Goal: Information Seeking & Learning: Learn about a topic

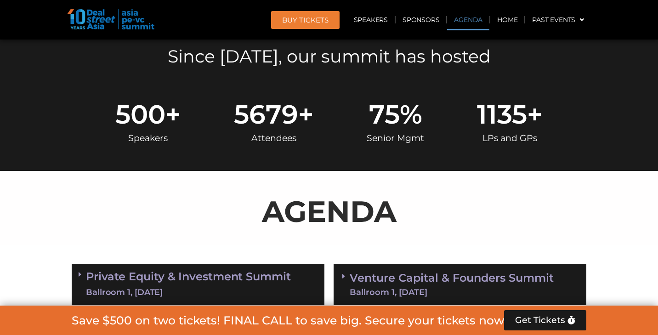
scroll to position [528, 0]
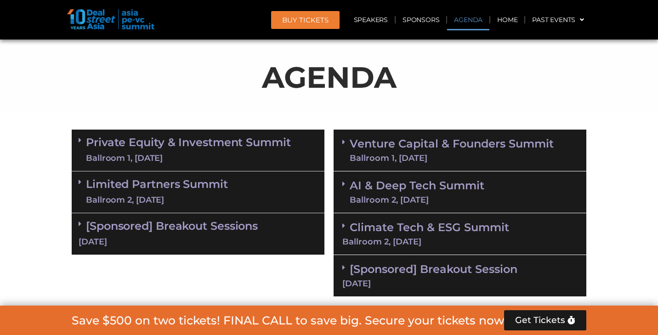
click at [246, 140] on link "Private Equity & Investment Summit Ballroom 1, [DATE]" at bounding box center [188, 150] width 205 height 28
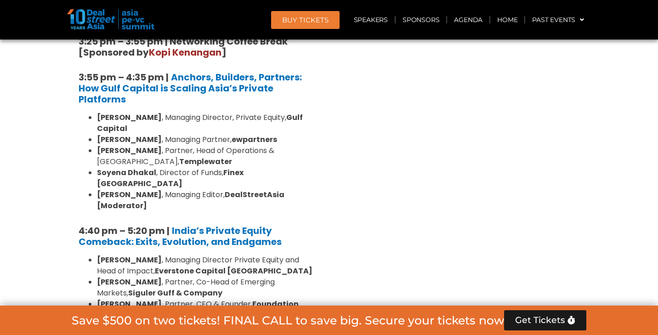
scroll to position [1692, 0]
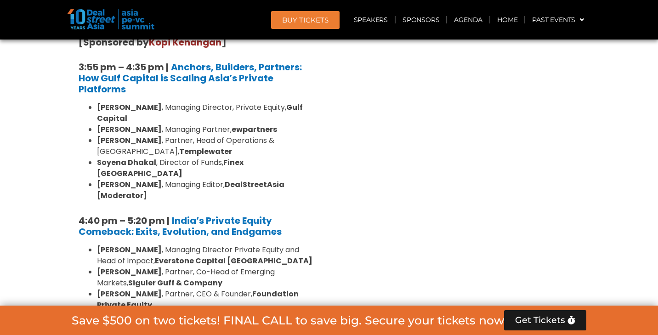
click at [120, 244] on strong "[PERSON_NAME]" at bounding box center [129, 249] width 65 height 11
click at [120, 266] on strong "[PERSON_NAME]" at bounding box center [129, 271] width 65 height 11
click at [123, 288] on strong "[PERSON_NAME]" at bounding box center [129, 293] width 65 height 11
click at [125, 310] on li "[PERSON_NAME] , Partner and General Counsel, Synergy Capital" at bounding box center [207, 321] width 220 height 22
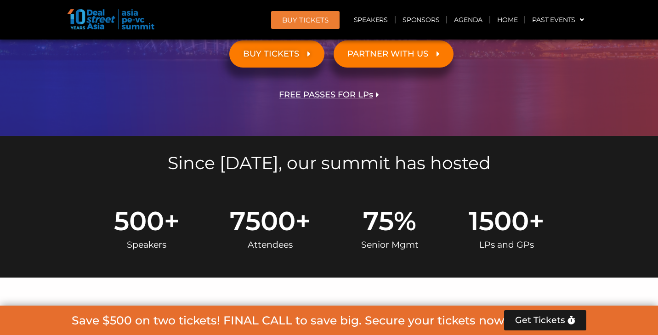
scroll to position [578, 0]
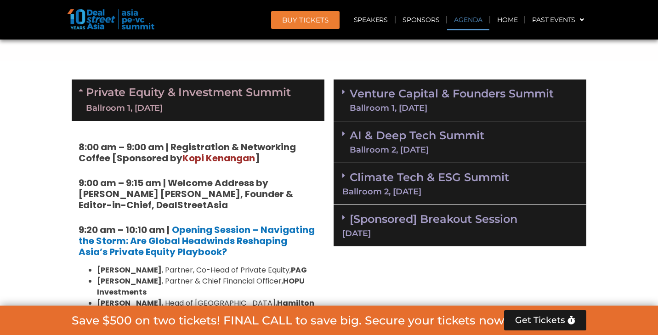
click at [433, 91] on link "Venture Capital & Founders​ Summit Ballroom 1, [DATE]" at bounding box center [451, 100] width 204 height 24
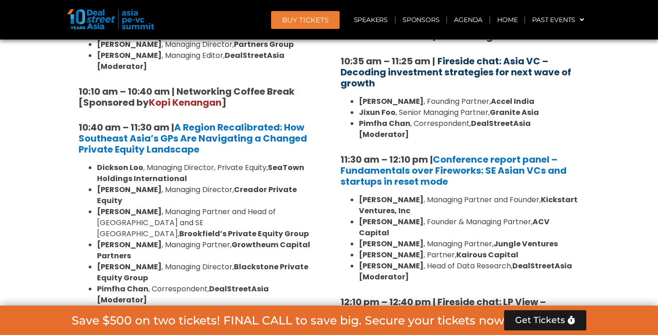
scroll to position [961, 0]
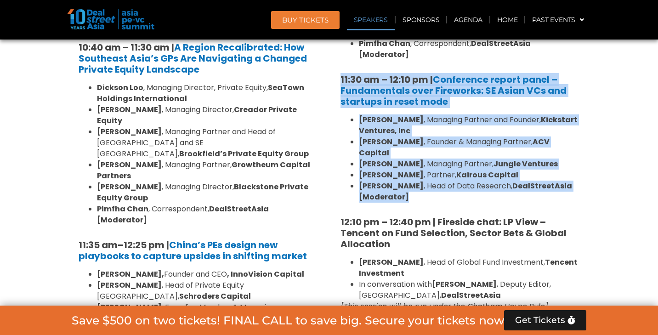
drag, startPoint x: 336, startPoint y: 57, endPoint x: 428, endPoint y: 175, distance: 150.2
copy div "11:30 am – 12:10 pm | Conference report panel – Fundamentals over Fireworks: SE…"
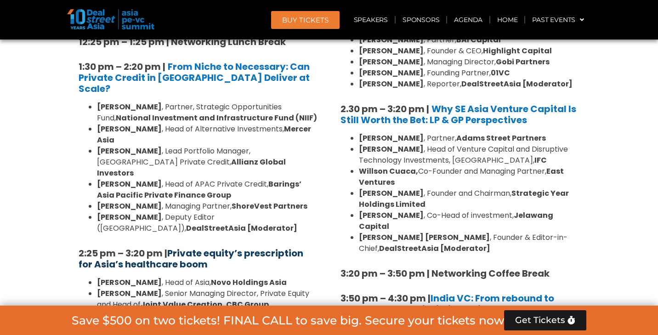
scroll to position [1308, 0]
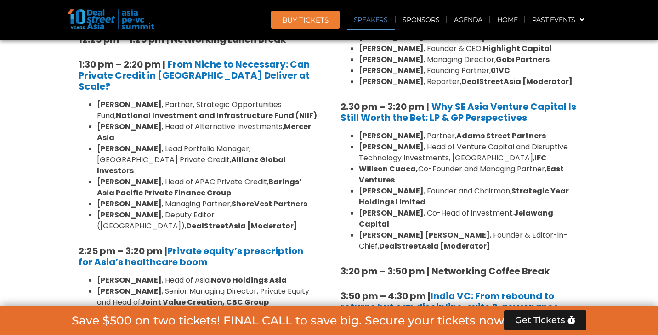
click at [377, 19] on link "Speakers" at bounding box center [371, 19] width 48 height 21
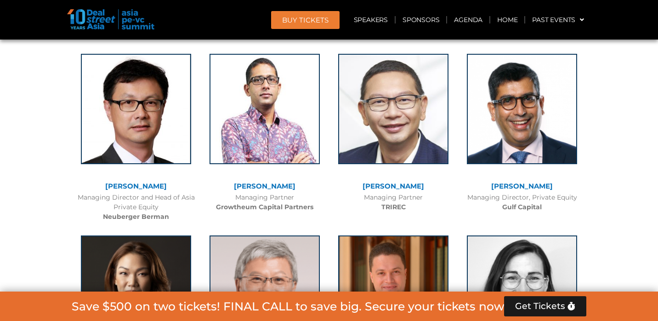
scroll to position [3877, 0]
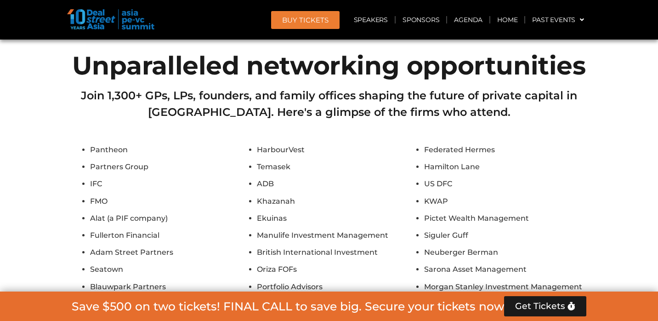
scroll to position [7725, 0]
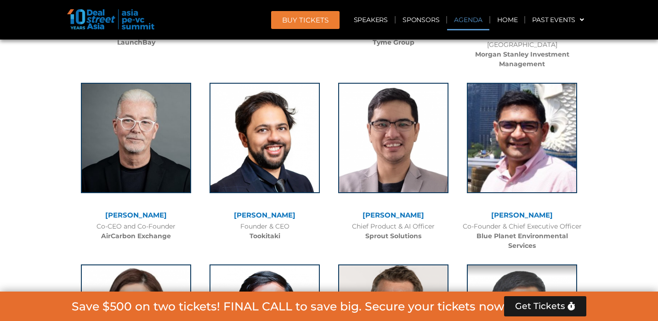
click at [477, 20] on link "Agenda" at bounding box center [468, 19] width 42 height 21
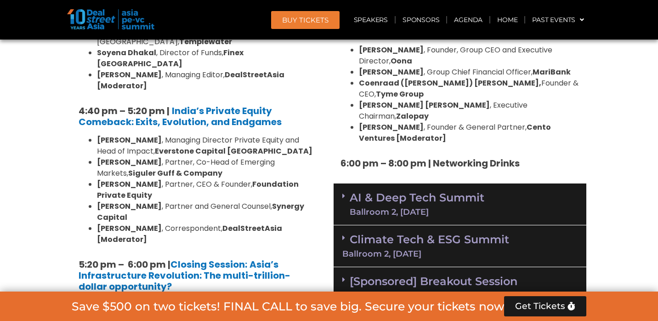
scroll to position [1801, 0]
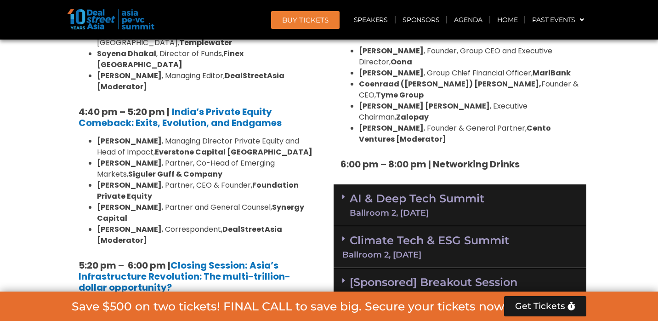
click at [453, 193] on link "AI & Deep Tech Summit Ballroom 2, [DATE]" at bounding box center [416, 205] width 135 height 24
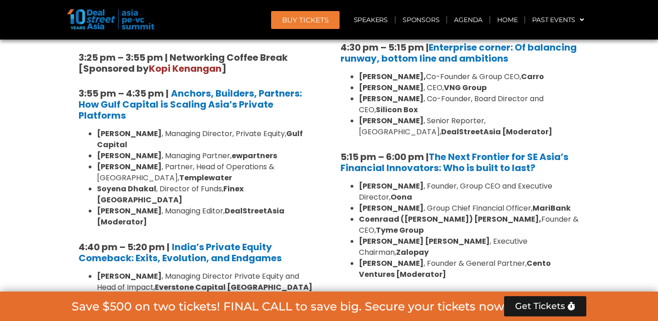
scroll to position [1683, 0]
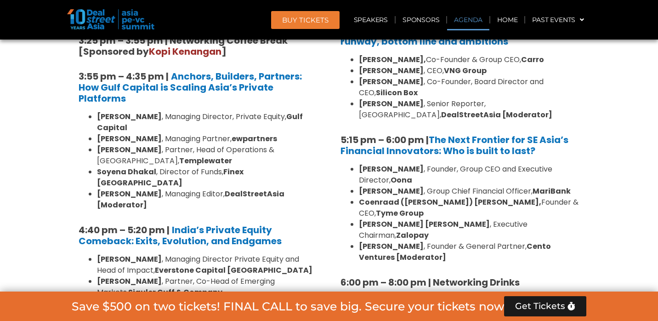
click at [465, 24] on link "Agenda" at bounding box center [468, 19] width 42 height 21
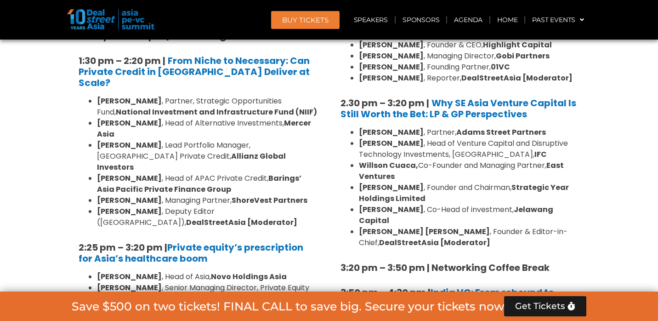
scroll to position [1314, 0]
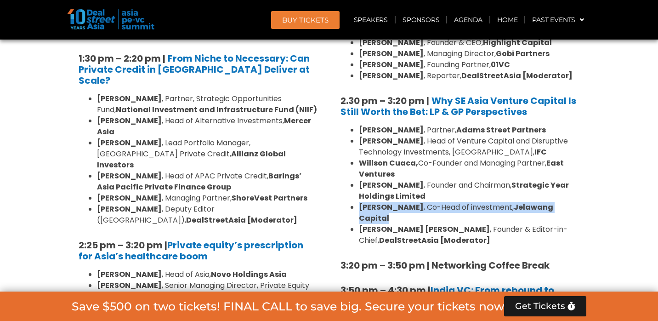
drag, startPoint x: 359, startPoint y: 183, endPoint x: 580, endPoint y: 181, distance: 220.9
click at [580, 181] on div "8:00 am – 9:00 am | Registration & Networking Coffee 9:00 am – 9:15 am | Welcom…" at bounding box center [459, 28] width 253 height 1286
copy li "[PERSON_NAME] , Co-Head of investment, Jelawang Capital"
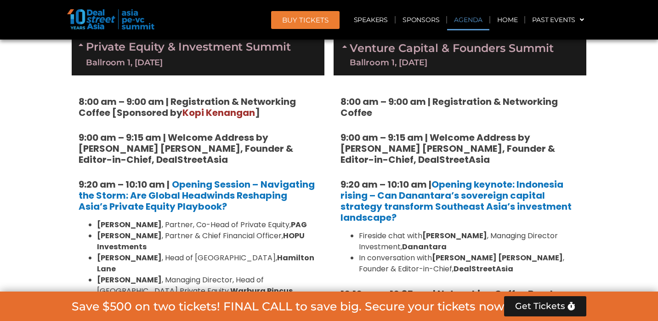
scroll to position [694, 0]
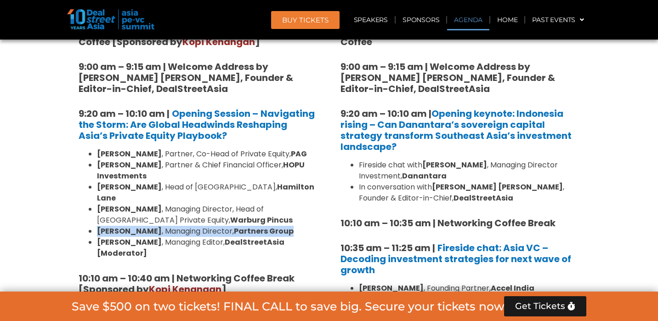
drag, startPoint x: 97, startPoint y: 219, endPoint x: 285, endPoint y: 216, distance: 187.8
click at [285, 225] on li "[PERSON_NAME] , Managing Director, Partners Group" at bounding box center [207, 230] width 220 height 11
copy li "[PERSON_NAME] , Managing Director, Partners Group"
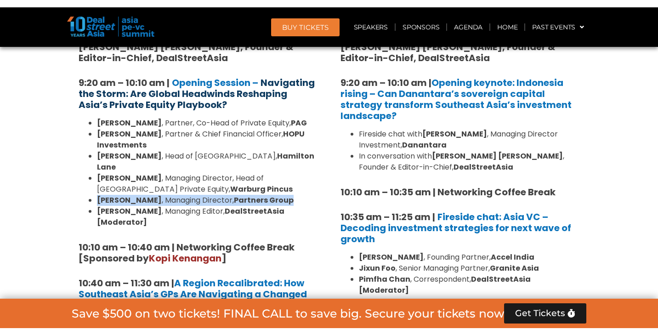
scroll to position [735, 0]
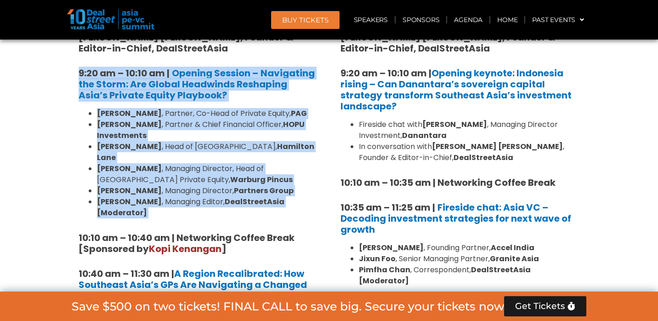
drag, startPoint x: 72, startPoint y: 62, endPoint x: 315, endPoint y: 195, distance: 277.2
copy div "9:20 am – 10:10 am | Opening Session – Navigating the Storm: Are Global Headwin…"
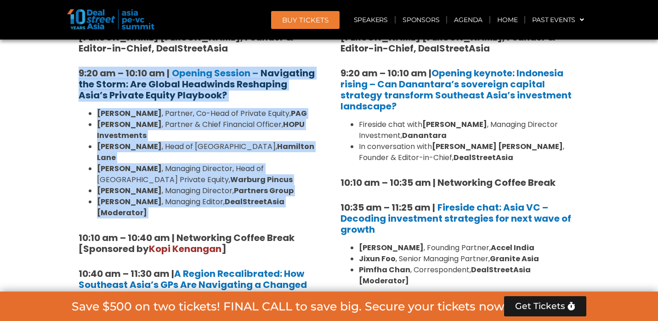
click at [211, 81] on strong "Navigating the Storm: Are Global Headwinds Reshaping Asia’s Private Equity Play…" at bounding box center [197, 84] width 236 height 35
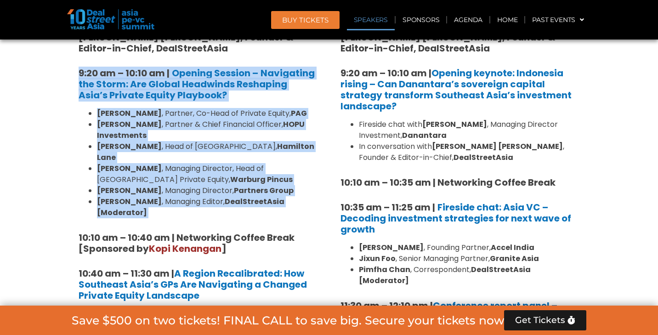
click at [380, 19] on link "Speakers" at bounding box center [371, 19] width 48 height 21
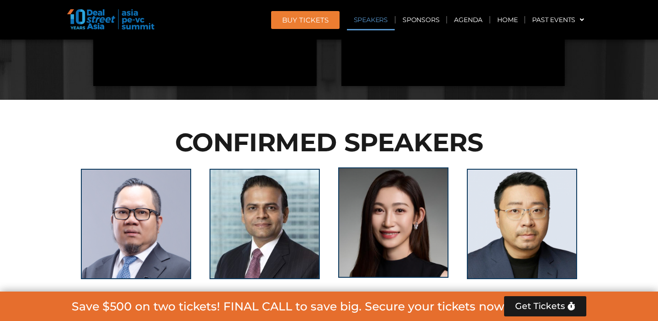
scroll to position [752, 0]
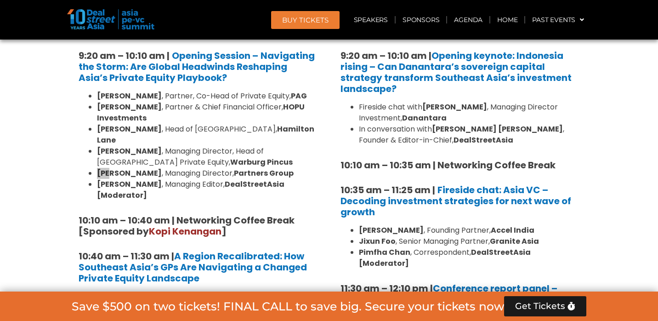
click at [294, 132] on li "[PERSON_NAME] , Head of [GEOGRAPHIC_DATA], [PERSON_NAME]" at bounding box center [207, 135] width 220 height 22
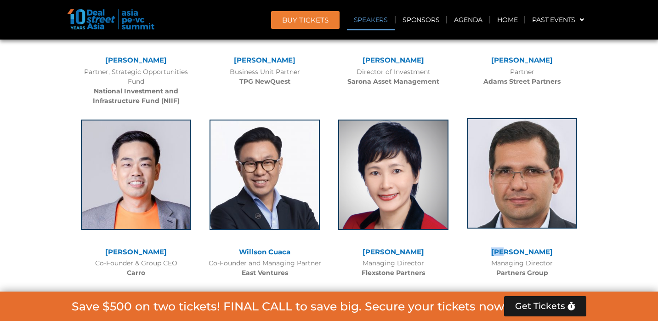
click at [536, 118] on img at bounding box center [522, 173] width 110 height 110
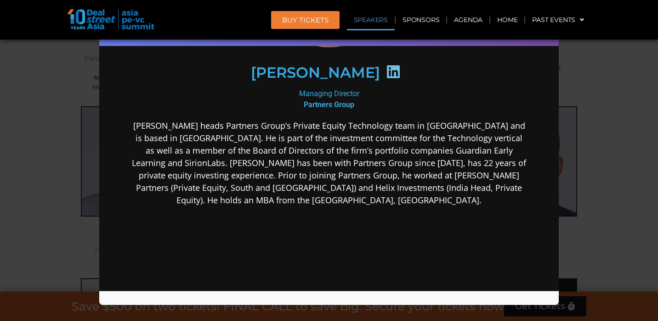
scroll to position [125, 0]
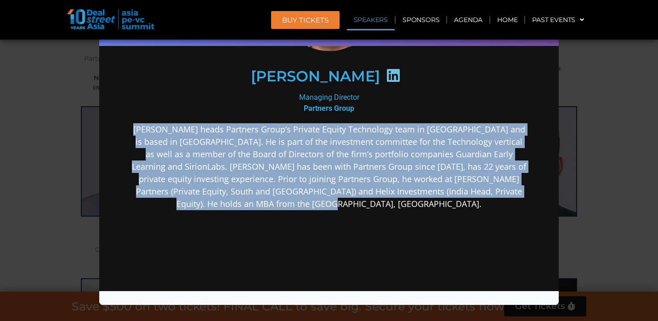
drag, startPoint x: 134, startPoint y: 129, endPoint x: 370, endPoint y: 212, distance: 250.7
click at [370, 212] on div "[PERSON_NAME] heads Partners Group’s Private Equity Technology team in [GEOGRAP…" at bounding box center [328, 239] width 397 height 232
copy p "[PERSON_NAME] heads Partners Group’s Private Equity Technology team in [GEOGRAP…"
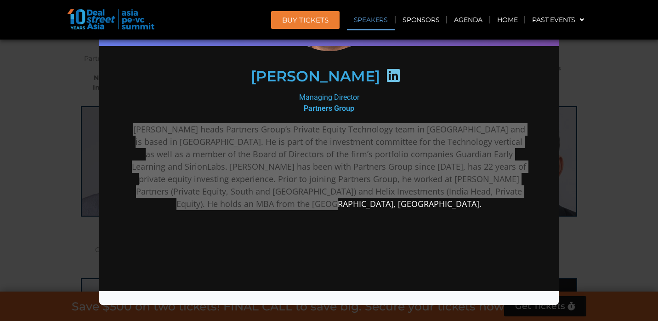
click at [616, 58] on div "Speaker Profile ×" at bounding box center [329, 160] width 658 height 321
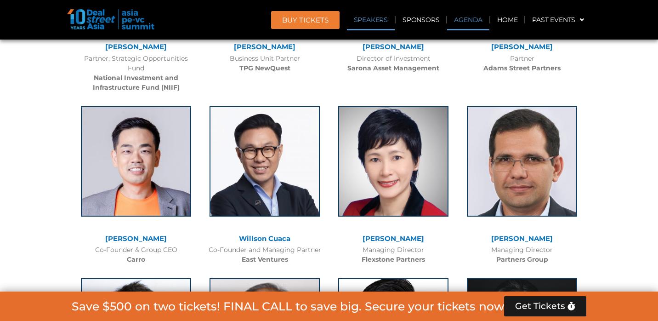
click at [480, 23] on link "Agenda" at bounding box center [468, 19] width 42 height 21
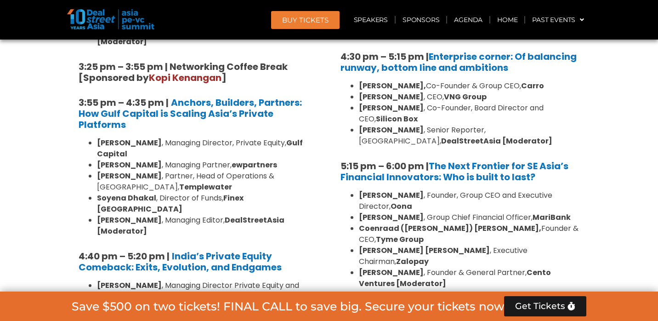
scroll to position [1661, 0]
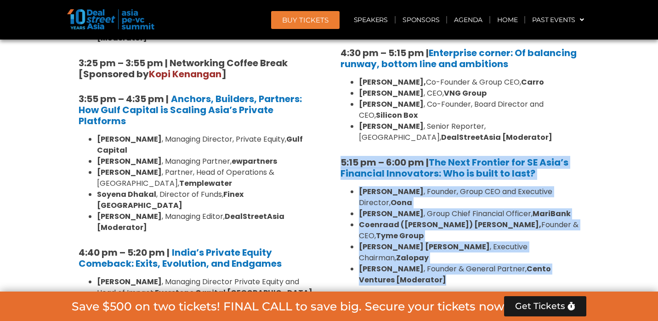
drag, startPoint x: 337, startPoint y: 110, endPoint x: 446, endPoint y: 211, distance: 148.8
copy div "5:15 pm – 6:00 pm | The Next Frontier for SE Asia’s Financial Innovators: Who i…"
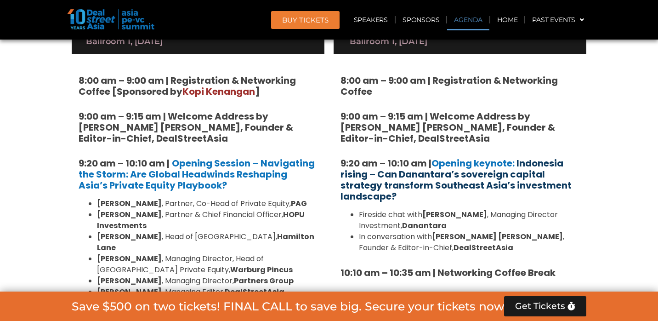
scroll to position [614, 0]
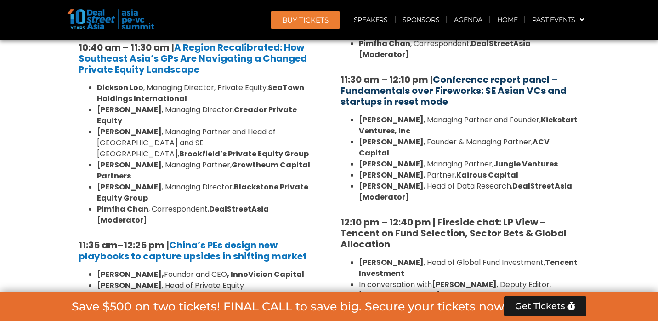
scroll to position [962, 0]
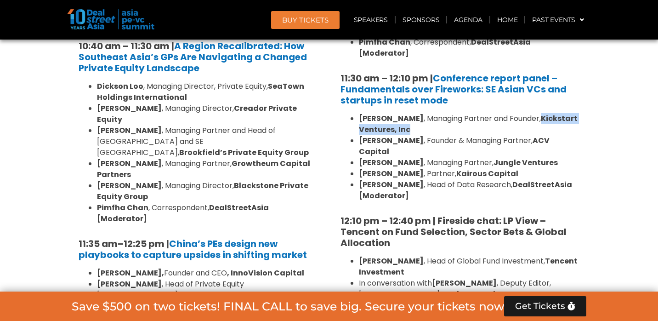
drag, startPoint x: 361, startPoint y: 116, endPoint x: 448, endPoint y: 117, distance: 86.8
click at [448, 117] on li "[PERSON_NAME] , Managing Partner and Founder, Kickstart Ventures, Inc" at bounding box center [469, 124] width 220 height 22
copy li "Kickstart Ventures, Inc"
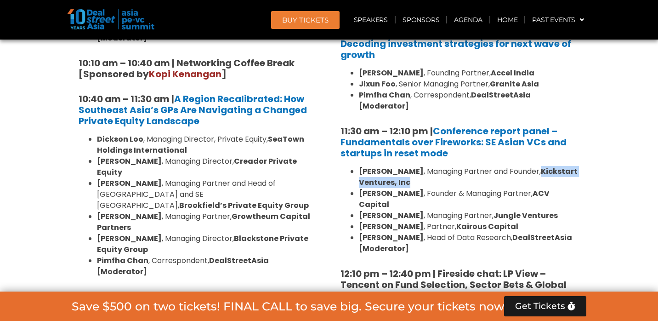
scroll to position [912, 0]
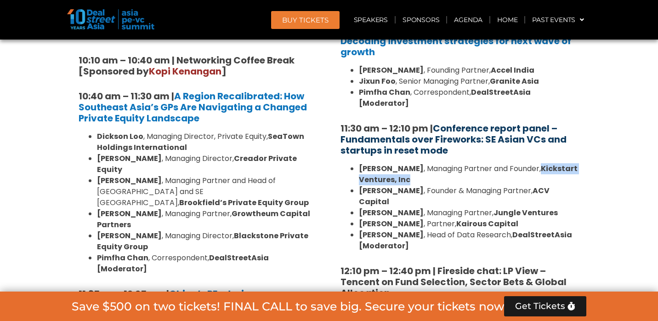
click at [456, 125] on link "Conference report panel – Fundamentals over Fireworks: SE Asian VCs and startup…" at bounding box center [453, 139] width 226 height 35
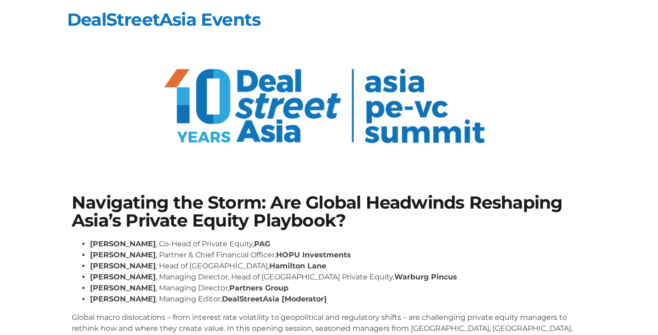
scroll to position [168, 0]
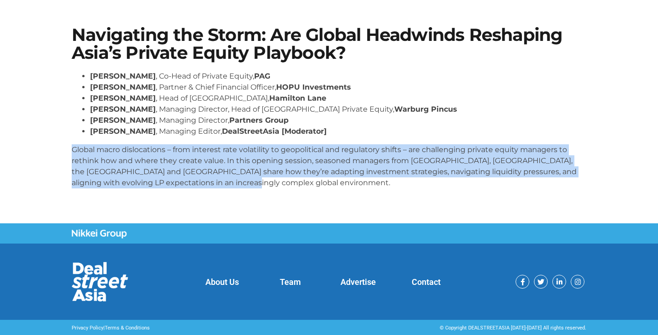
drag, startPoint x: 72, startPoint y: 150, endPoint x: 265, endPoint y: 187, distance: 196.4
click at [265, 187] on p "Global macro dislocations – from interest rate volatility to geopolitical and r…" at bounding box center [329, 166] width 514 height 44
copy p "Global macro dislocations – from interest rate volatility to geopolitical and r…"
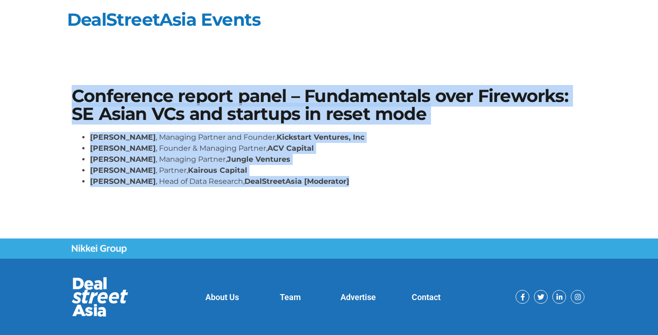
drag, startPoint x: 72, startPoint y: 91, endPoint x: 367, endPoint y: 183, distance: 309.4
click at [367, 183] on div "Conference report panel – Fundamentals over Fireworks: SE Asian VCs and startup…" at bounding box center [329, 141] width 524 height 116
copy div "Conference report panel – Fundamentals over Fireworks: SE Asian VCs and startup…"
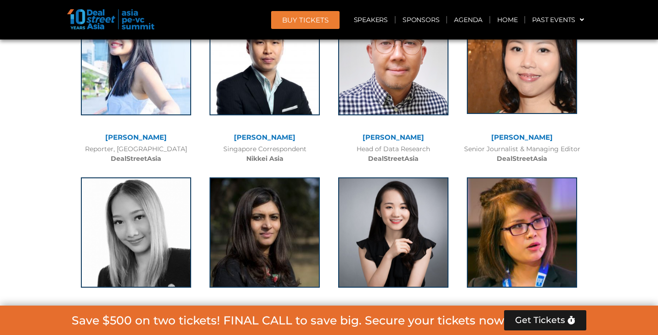
scroll to position [4413, 0]
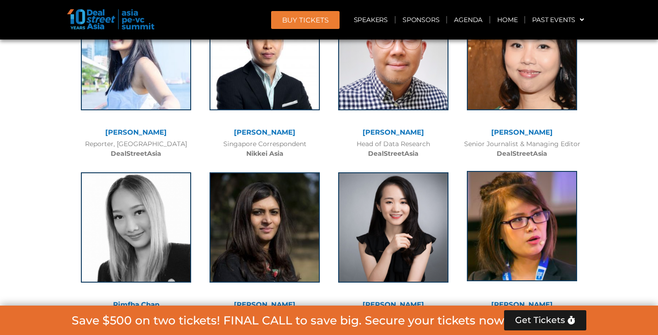
click at [480, 171] on img at bounding box center [522, 226] width 110 height 110
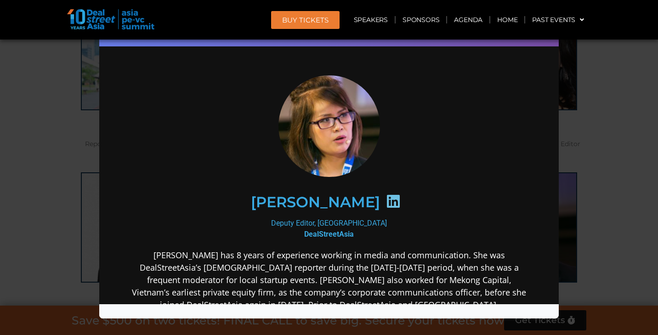
scroll to position [0, 0]
click at [630, 87] on div "Speaker Profile ×" at bounding box center [329, 167] width 658 height 335
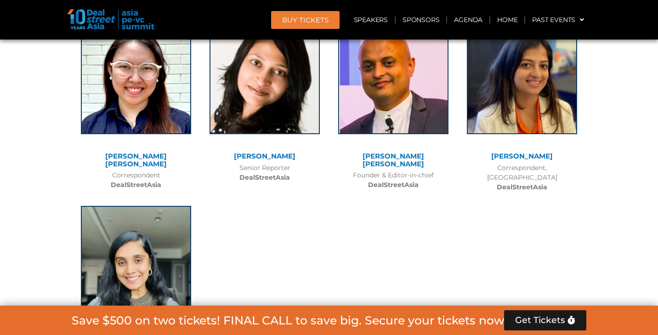
scroll to position [4675, 0]
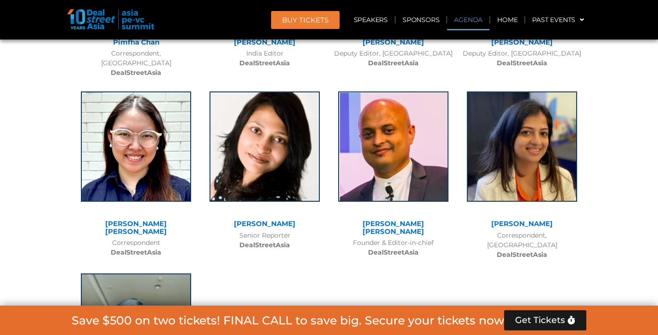
click at [464, 21] on link "Agenda" at bounding box center [468, 19] width 42 height 21
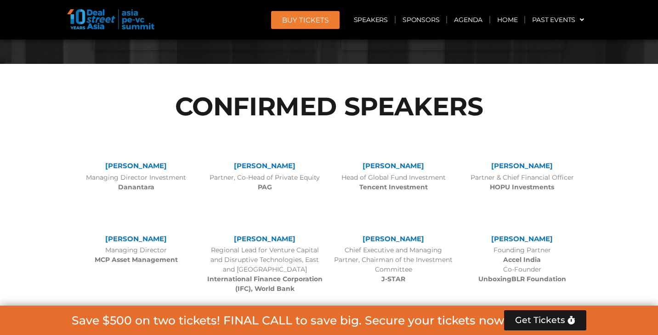
scroll to position [594, 0]
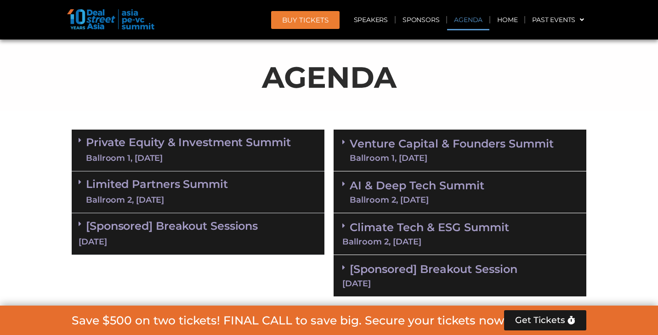
click at [460, 151] on link "Venture Capital & Founders​ Summit Ballroom 1, [DATE]" at bounding box center [451, 150] width 204 height 24
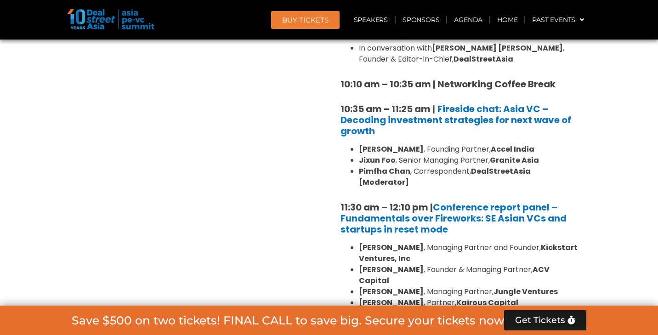
scroll to position [928, 0]
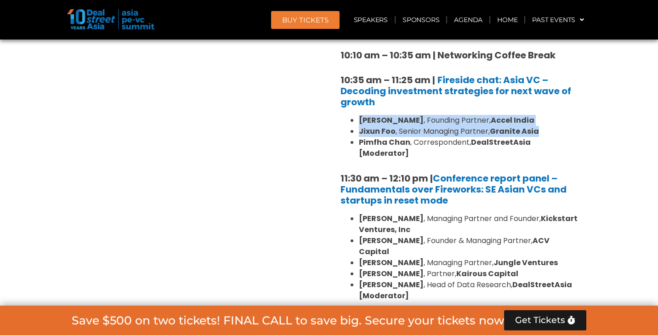
drag, startPoint x: 359, startPoint y: 118, endPoint x: 551, endPoint y: 132, distance: 192.1
click at [551, 132] on ul "Prashanth Prakash , Founding Partner, Accel India Jixun Foo , Senior Managing P…" at bounding box center [459, 137] width 239 height 44
copy ul "Prashanth Prakash , Founding Partner, Accel India Jixun Foo , Senior Managing P…"
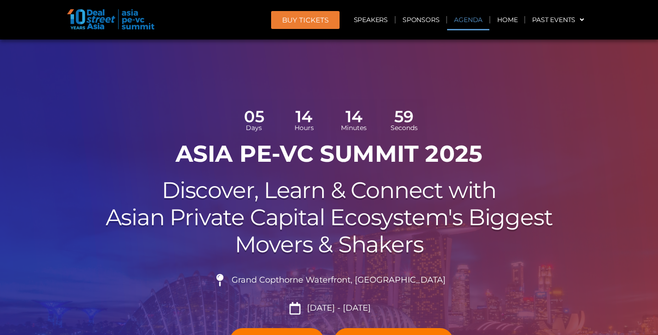
scroll to position [0, 0]
click at [476, 21] on link "Agenda" at bounding box center [468, 19] width 42 height 21
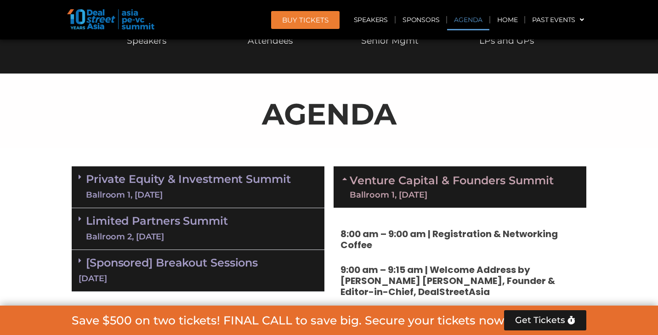
scroll to position [528, 0]
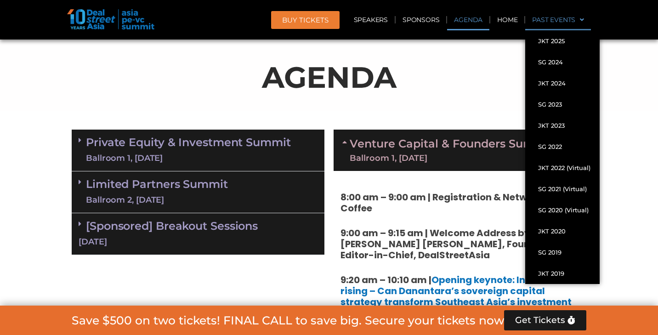
click at [472, 20] on link "Agenda" at bounding box center [468, 19] width 42 height 21
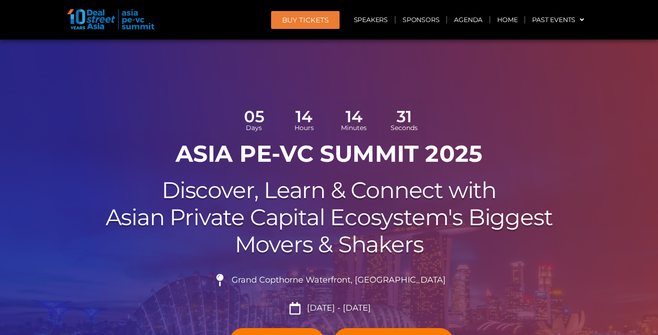
scroll to position [0, 0]
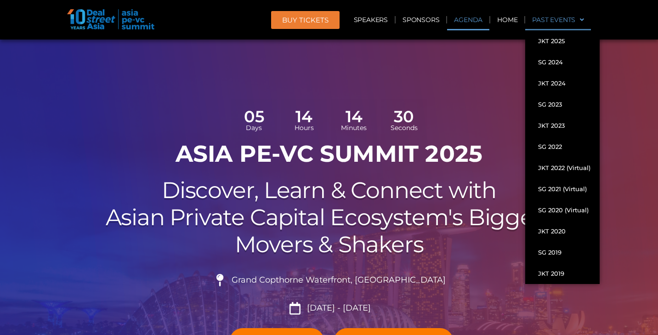
click at [478, 20] on link "Agenda" at bounding box center [468, 19] width 42 height 21
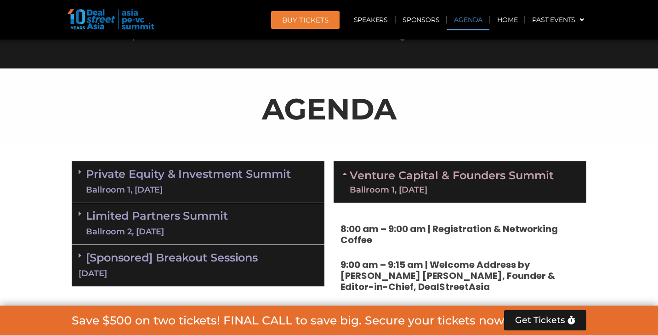
scroll to position [528, 0]
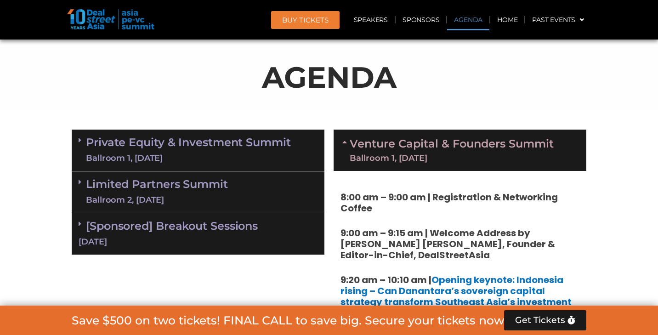
click at [478, 20] on link "Agenda" at bounding box center [468, 19] width 42 height 21
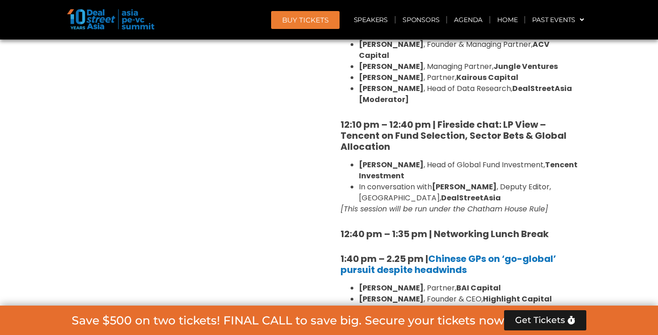
scroll to position [853, 0]
